Goal: Transaction & Acquisition: Purchase product/service

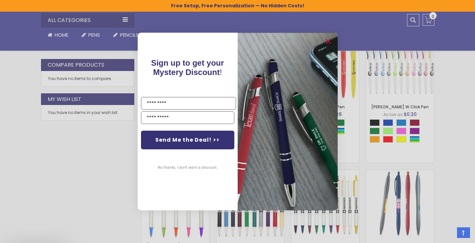
scroll to position [379, 0]
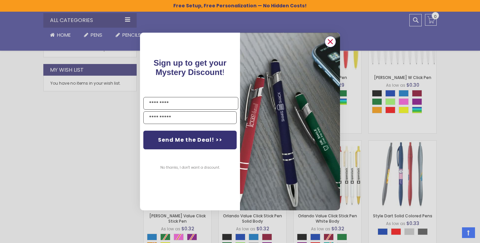
click at [334, 41] on circle "Close dialog" at bounding box center [330, 42] width 10 height 10
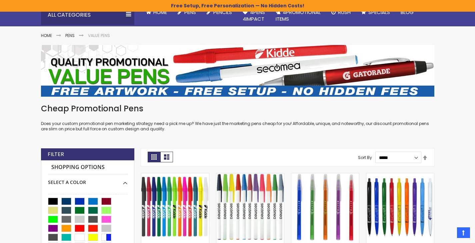
scroll to position [123, 0]
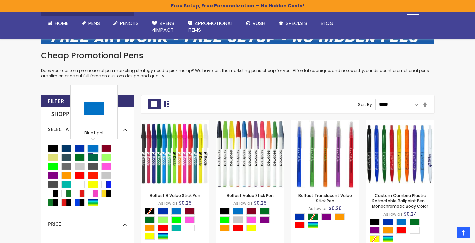
click at [91, 148] on div "Blue Light" at bounding box center [93, 148] width 10 height 7
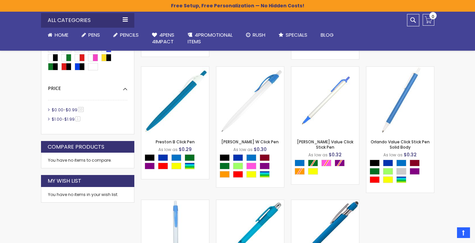
scroll to position [290, 0]
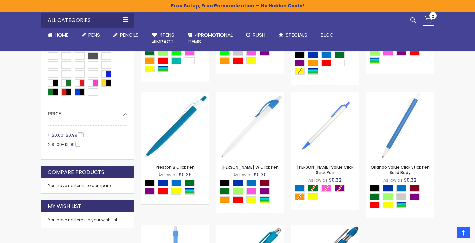
click at [48, 133] on li "$0.00 - $0.99 10 item" at bounding box center [87, 135] width 79 height 6
click at [49, 133] on li "$0.00 - $0.99 10 item" at bounding box center [87, 135] width 79 height 6
click at [52, 133] on span "$0.00" at bounding box center [58, 135] width 12 height 6
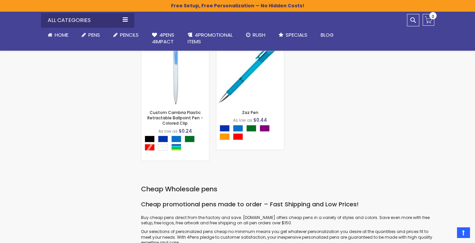
scroll to position [356, 0]
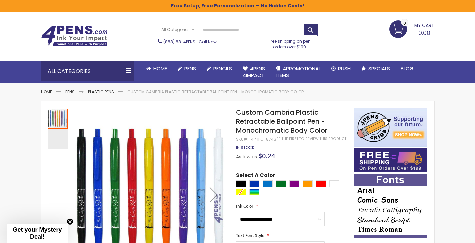
scroll to position [53, 0]
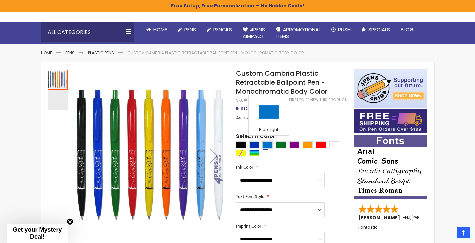
click at [264, 143] on div "Blue Light" at bounding box center [267, 144] width 10 height 7
type input "****"
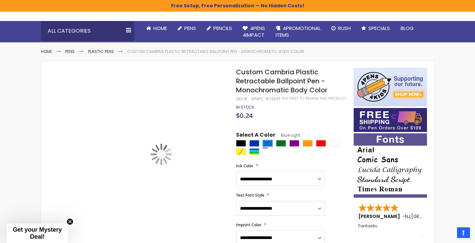
scroll to position [87, 0]
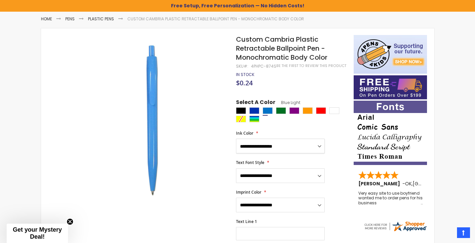
select select "*****"
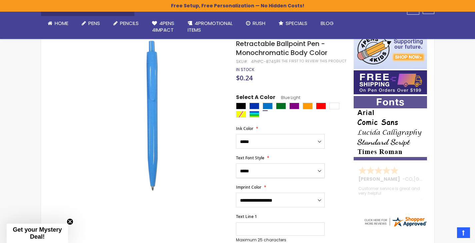
scroll to position [152, 0]
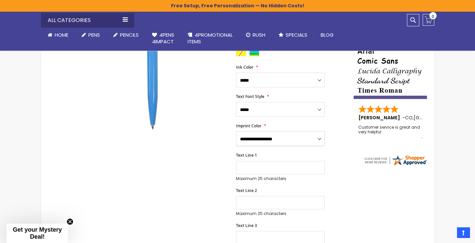
select select "*****"
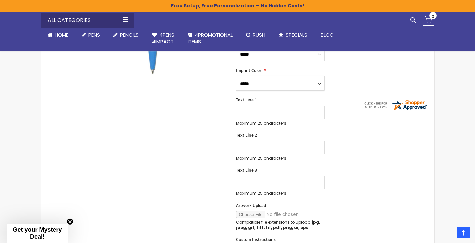
scroll to position [257, 0]
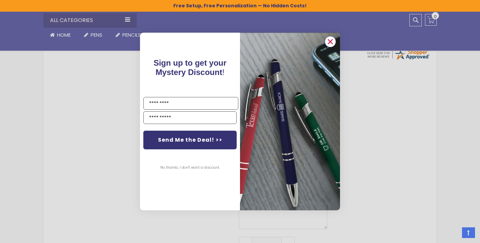
drag, startPoint x: 328, startPoint y: 37, endPoint x: 328, endPoint y: 52, distance: 15.0
click at [328, 37] on circle "Close dialog" at bounding box center [330, 42] width 10 height 10
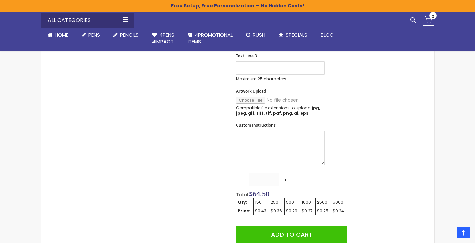
scroll to position [353, 0]
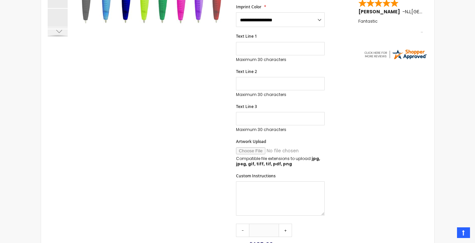
scroll to position [314, 0]
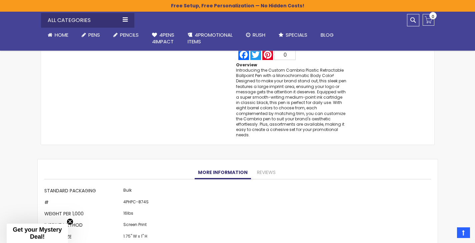
scroll to position [481, 0]
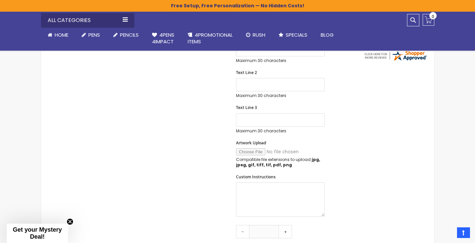
scroll to position [402, 0]
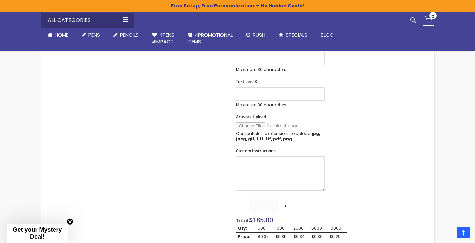
scroll to position [337, 0]
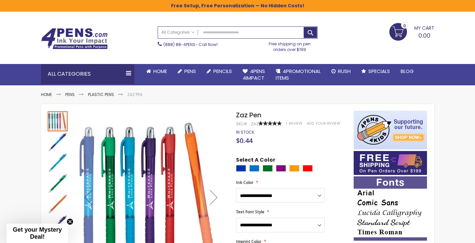
scroll to position [62, 0]
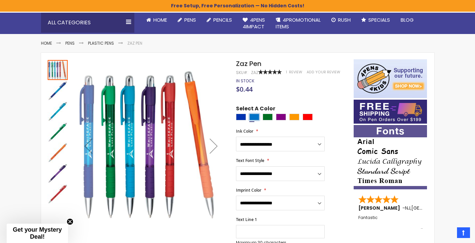
click at [255, 114] on div "Blue Light" at bounding box center [254, 117] width 10 height 7
type input "****"
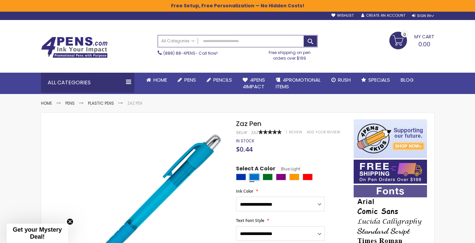
scroll to position [54, 0]
